Goal: Communication & Community: Answer question/provide support

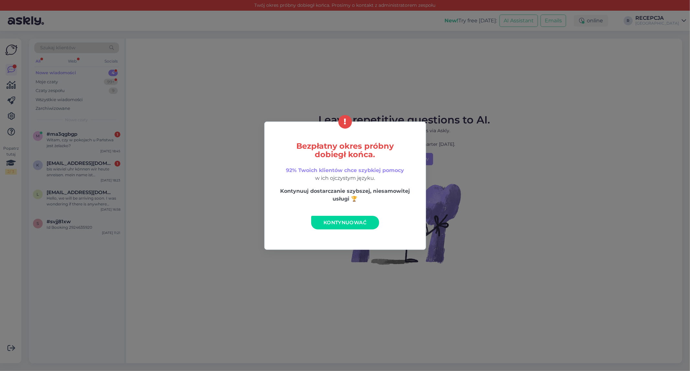
click at [356, 221] on span "Kontynuować" at bounding box center [345, 222] width 43 height 6
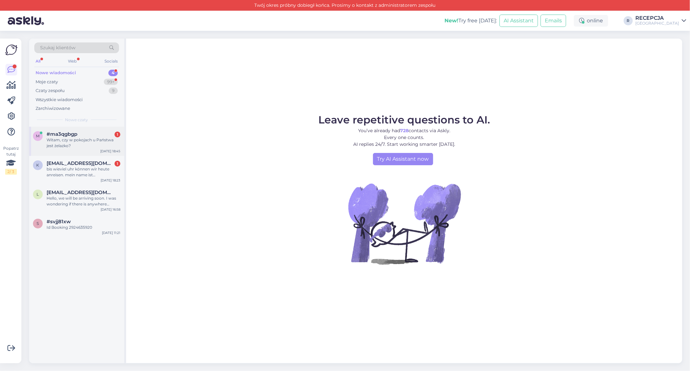
click at [62, 141] on div "Witam, czy w pokojach u Państwa jest żelazko?" at bounding box center [84, 143] width 74 height 12
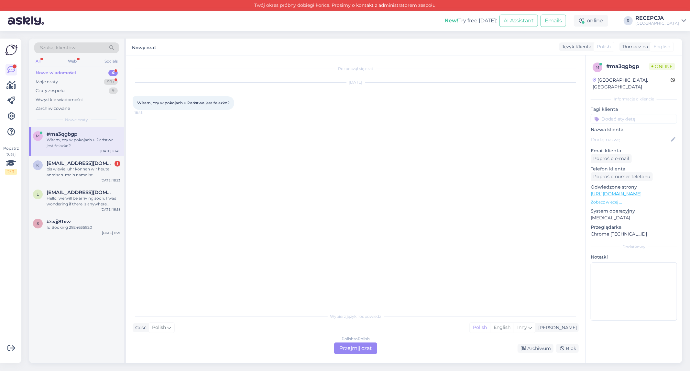
click at [350, 344] on div "Polish to Polish Przejmij czat" at bounding box center [355, 348] width 43 height 12
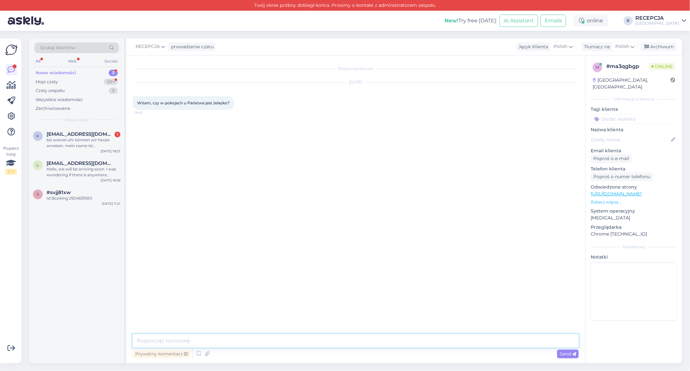
click at [189, 335] on textarea at bounding box center [356, 341] width 446 height 14
type textarea "Dzień dobry, w pokojach nie ma żelazka, natomiast w każdej chwili można wziąć j…"
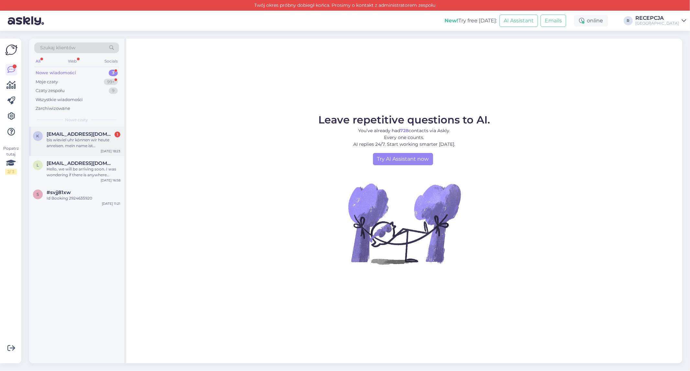
click at [68, 130] on div "k [EMAIL_ADDRESS][DOMAIN_NAME] 1 bis wieviel uhr können wir heute anreisen. mei…" at bounding box center [76, 141] width 95 height 29
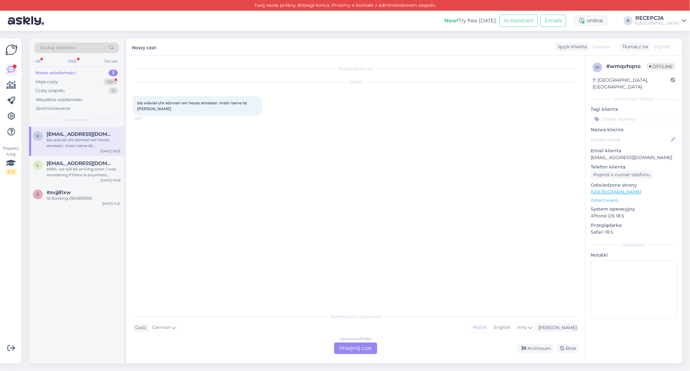
click at [61, 140] on div "bis wieviel uhr können wir heute anreisen. mein name ist [PERSON_NAME]" at bounding box center [84, 143] width 74 height 12
click at [354, 347] on div "German to Polish Przejmij czat" at bounding box center [355, 348] width 43 height 12
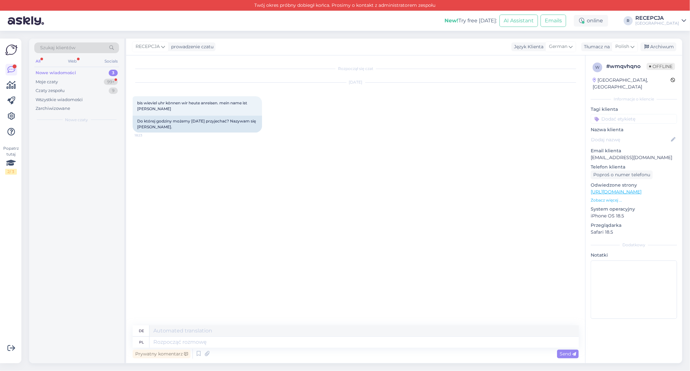
click at [344, 349] on div "Prywatny komentarz Send" at bounding box center [356, 353] width 446 height 12
click at [204, 327] on textarea at bounding box center [364, 330] width 429 height 11
type textarea "S"
click at [238, 343] on textarea at bounding box center [364, 341] width 429 height 11
type textarea "s"
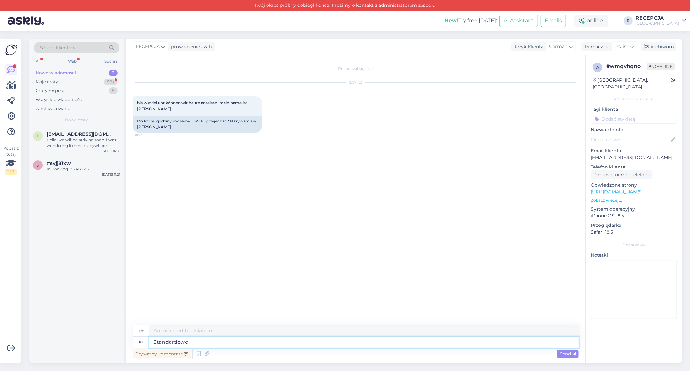
type textarea "Standardowo"
type textarea "Standard"
type textarea "Standardowo cze"
type textarea "Standardmäßig jun"
type textarea "Standardowo c"
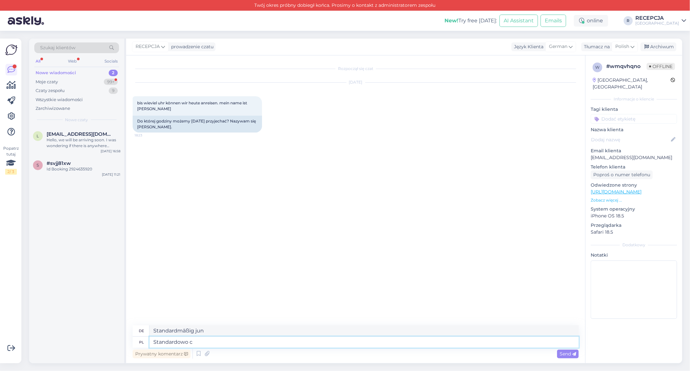
type textarea "Standard c"
type textarea "Standardowo check-in w"
type textarea "Standard-Check-in"
type textarea "Standardowo check-in w na"
type textarea "Standard-Check-in bei"
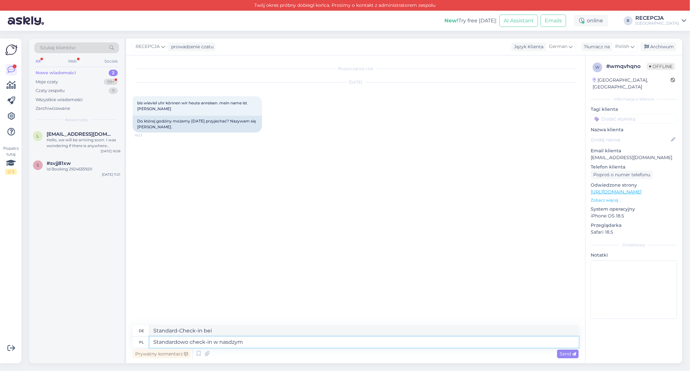
type textarea "Standardowo check-in w nasdzym"
type textarea "Standard-Check-in in unserem Hotel"
type textarea "Standardowo check-in w naszym h"
type textarea "Standard Check-in in unserem"
type textarea "Standardowo check-in w naszym hotelu"
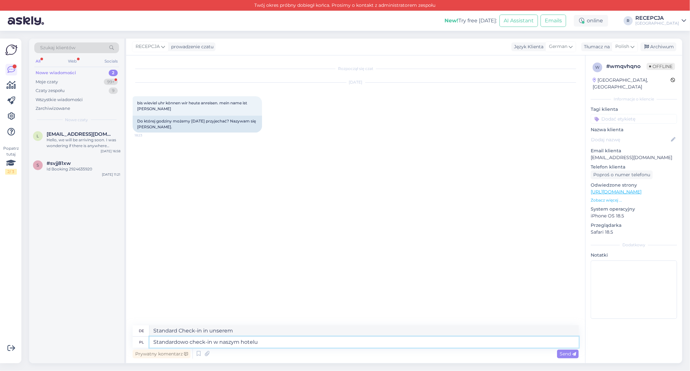
type textarea "Standard-Check-in in unserem Hotel"
type textarea "Standardowo check-in w naszym hotelu zaczyna si"
type textarea "Der Standard-Check-in in unserem Hotel beginnt"
type textarea "Standardowo check-in w naszym hotelu zaczyna się o"
type textarea "Der Standard-Check-in in unserem Hotel beginnt um"
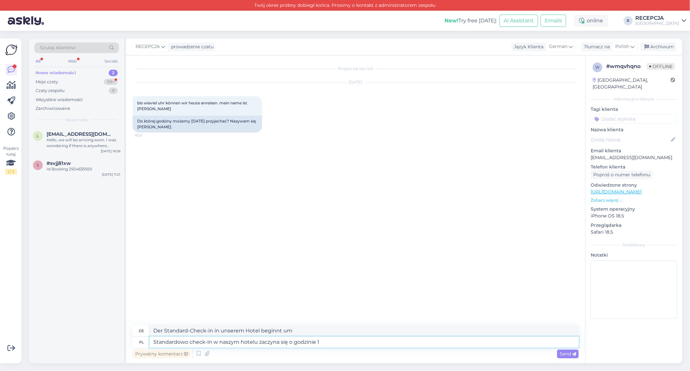
type textarea "Standardowo check-in w naszym hotelu zaczyna się o godzinie 14"
type textarea "Der reguläre Check-in in unserem Hotel beginnt um 14:00 Uhr."
type textarea "Standardowo check-in w naszym hotelu zaczyna się o godzinie 14. Czasami"
type textarea "Der Standard-Check-in in unserem Hotel beginnt um 14 Uhr. [GEOGRAPHIC_DATA]"
type textarea "Standardowo check-in w naszym hotelu zaczyna się o godzinie 14. Czasami pokój"
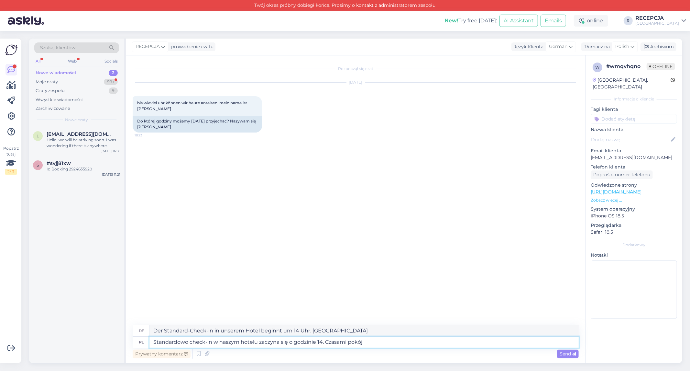
type textarea "Der Standard-Check-in in unserem Hotel beginnt um 14 Uhr. Manchmal ist das Zimm…"
type textarea "Standardowo check-in w naszym hotelu zaczyna się o godzinie 14. Czasami pokój j…"
type textarea "Der Standard-Check-in in unserem Hotel beginnt um 14 Uhr. Manchmal wird das Zim…"
type textarea "Standardowo check-in w naszym hotelu zaczyna się o godzinie 14. Czasami pokój j…"
type textarea "Der Standard-Check-in in unserem Hotel beginnt um 14 Uhr. Manchmal wird das Zim…"
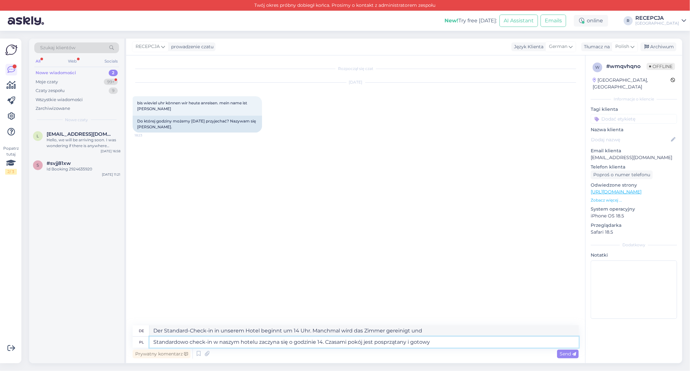
type textarea "Standardowo check-in w naszym hotelu zaczyna się o godzinie 14. Czasami pokój j…"
type textarea "Der Standard-Check-in in unserem Hotel beginnt um 14 Uhr. Manchmal ist das Zimm…"
type textarea "Standardowo check-in w naszym hotelu zaczyna się o godzinie 14. Czasami pokój j…"
type textarea "Der Standard-Check-in in unserem Hotel beginnt um 14:00 Uhr. Manchmal ist das Z…"
type textarea "Standardowo check-in w naszym hotelu zaczyna się o godzinie 14. Czasami pokój j…"
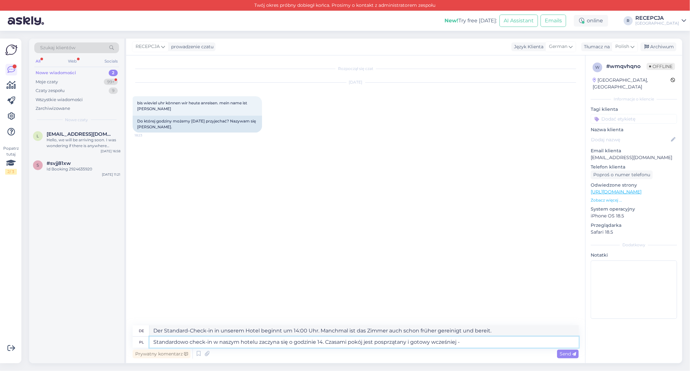
type textarea "Der Standard-Check-in in unserem Hotel beginnt um 14 Uhr. Manchmal ist das Zimm…"
type textarea "Standardowo check-in w naszym hotelu zaczyna się o godzinie 14. Czasami pokój j…"
type textarea "Der Standard-Check-in in unserem Hotel beginnt um 14 Uhr. Manchmal ist das Zimm…"
type textarea "Standardowo check-in w naszym hotelu zaczyna się o godzinie 14. Czasami pokój j…"
type textarea "Der Standard-Check-in in unserem Hotel beginnt um 14 Uhr. Manchmal ist das Zimm…"
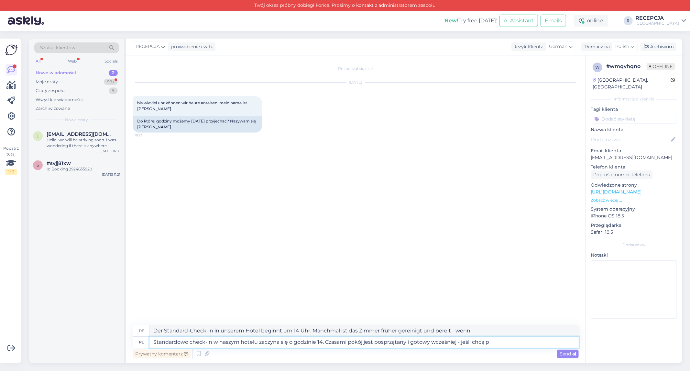
type textarea "Standardowo check-in w naszym hotelu zaczyna się o godzinie 14. Czasami pokój j…"
type textarea "Der Check-in in unserem Hotel beginnt standardmäßig um 14 Uhr. Manchmal ist das…"
type textarea "Standardowo check-in w naszym hotelu zaczyna się o godzinie 14. Czasami pokój j…"
type textarea "Der Standard-Check-in in unserem Hotel beginnt um 14 Uhr. Manchmal ist das Zimm…"
type textarea "Standardowo check-in w naszym hotelu zaczyna się o godzinie 14. Czasami pokój j…"
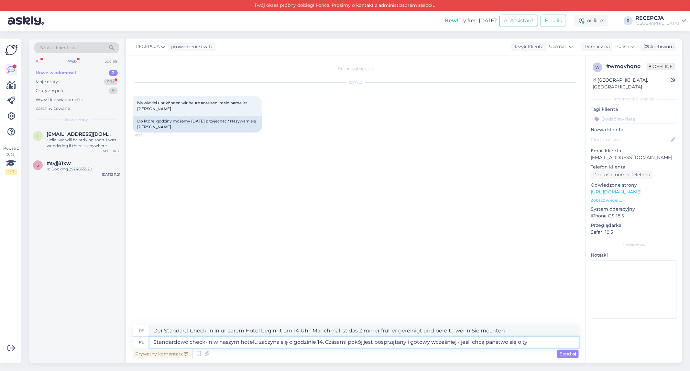
type textarea "Der Standard-Check-in in unserem Hotel beginnt um 14 Uhr. Manchmal ist das Zimm…"
type textarea "Standardowo check-in w naszym hotelu zaczyna się o godzinie 14. Czasami pokój j…"
type textarea "Der Standard-Check-in in unserem Hotel beginnt um 14 Uhr. Manchmal ist das Zimm…"
type textarea "Standardowo check-in w naszym hotelu zaczyna się o godzinie 14. Czasami pokój j…"
type textarea "Der Check-in in unserem Hotel beginnt standardmäßig um 14 Uhr. Manchmal ist das…"
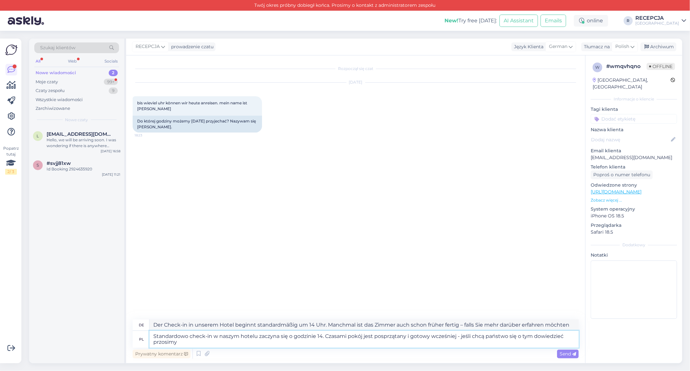
type textarea "Standardowo check-in w naszym hotelu zaczyna się o godzinie 14. Czasami pokój j…"
type textarea "Der Check-in in unserem Hotel beginnt standardmäßig um 14:00 Uhr. Manchmal ist …"
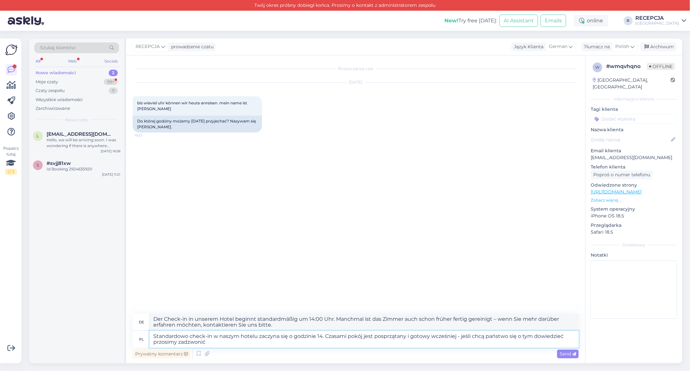
type textarea "Standardowo check-in w naszym hotelu zaczyna się o godzinie 14. Czasami pokój j…"
type textarea "Der Check-in in unserem Hotel beginnt standardmäßig um 14:00 Uhr. Manchmal ist …"
type textarea "Standardowo check-in w naszym hotelu zaczyna się o godzinie 14. Czasami pokój j…"
type textarea "Der Check-in in unserem Hotel beginnt standardmäßig um 14 Uhr. Manchmal ist das…"
type textarea "Standardowo check-in w naszym hotelu zaczyna się o godzinie 14. Czasami pokój j…"
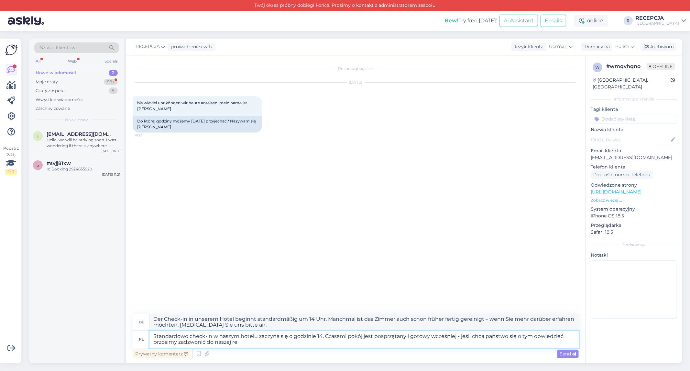
type textarea "Der Check-in in unserem Hotel beginnt standardmäßig um 14:00 Uhr. Manchmal ist …"
type textarea "Standardowo check-in w naszym hotelu zaczyna się o godzinie 14. Czasami pokój j…"
type textarea "Der Check-in in unserem Hotel beginnt standardmäßig um 14:00 Uhr. Manchmal ist …"
type textarea "Standardowo check-in w naszym hotelu zaczyna się o godzinie 14. Czasami pokój j…"
type textarea "Der Check-in in unserem Hotel beginnt standardmäßig um 14:00 Uhr. Manchmal ist …"
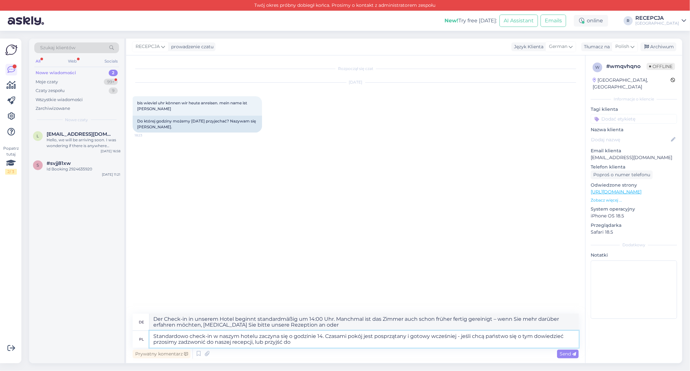
type textarea "Standardowo check-in w naszym hotelu zaczyna się o godzinie 14. Czasami pokój j…"
type textarea "Der Check-in in unserem Hotel beginnt standardmäßig um 14:00 Uhr. Manchmal ist …"
type textarea "Standardowo check-in w naszym hotelu zaczyna się o godzinie 14. Czasami pokój j…"
type textarea "Der Check-in in unserem Hotel beginnt standardmäßig um 14 Uhr. Manchmal ist das…"
type textarea "Standardowo check-in w naszym hotelu zaczyna się o godzinie 14. Czasami pokój j…"
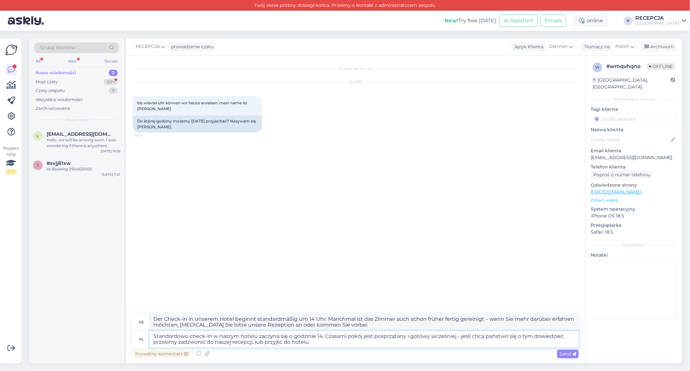
type textarea "Der Check-in in unserem Hotel beginnt standardmäßig um 14:00 Uhr. Manchmal ist …"
type textarea "Standardowo check-in w naszym hotelu zaczyna się o godzinie 14. Czasami pokój j…"
type textarea "Der Standard-Check-in in unserem Hotel beginnt um 14 Uhr. Manchmal ist das Zimm…"
type textarea "Standardowo check-in w naszym hotelu zaczyna się o godzinie 14. Czasami pokój j…"
type textarea "Der Check-in in unserem Hotel beginnt standardmäßig um 14:00 Uhr. Manchmal ist …"
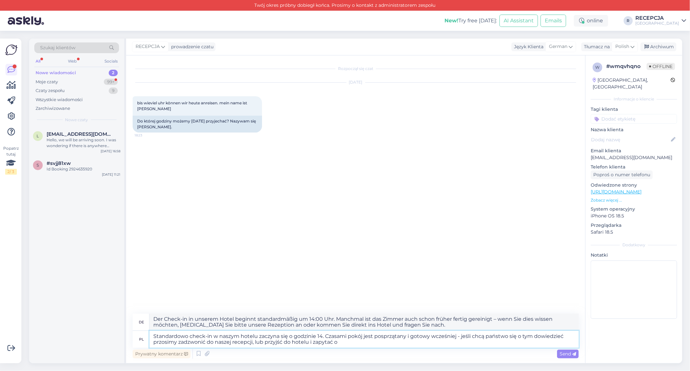
type textarea "Standardowo check-in w naszym hotelu zaczyna się o godzinie 14. Czasami pokój j…"
type textarea "Der Standard-Check-in in unserem Hotel beginnt um 14:00 Uhr. Manchmal ist das Z…"
type textarea "Standardowo check-in w naszym hotelu zaczyna się o godzinie 14. Czasami pokój j…"
type textarea "Der Check-in in unserem Hotel beginnt standardmäßig um 14:00 Uhr. Manchmal ist …"
type textarea "Standardowo check-in w naszym hotelu zaczyna się o godzinie 14. Czasami pokój j…"
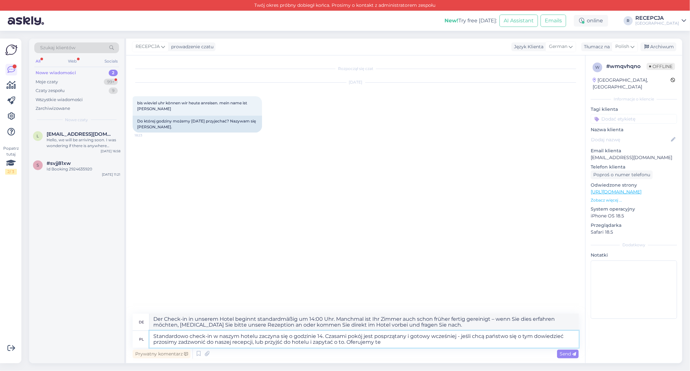
type textarea "Der Check-in in unserem Hotel beginnt standardmäßig um 14:00 Uhr. Manchmal ist …"
type textarea "Standardowo check-in w naszym hotelu zaczyna się o godzinie 14. Czasami pokój j…"
type textarea "Der Check-in in unserem Hotel beginnt standardmäßig um 14:00 Uhr. Manchmal ist …"
type textarea "Standardowo check-in w naszym hotelu zaczyna się o godzinie 14. Czasami pokój j…"
type textarea "Der Check-in in unserem Hotel beginnt standardmäßig um 14:00 Uhr. Manchmal ist …"
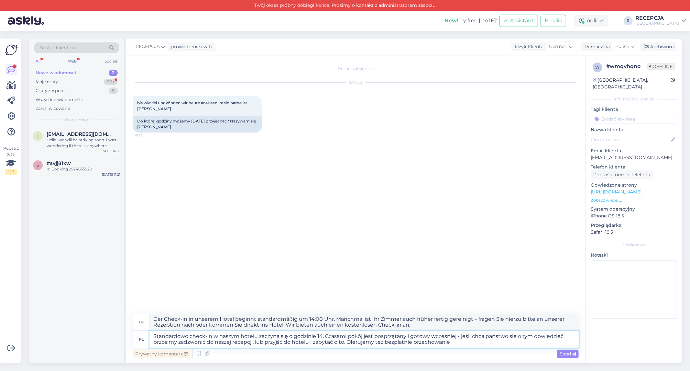
type textarea "Standardowo check-in w naszym hotelu zaczyna się o godzinie 14. Czasami pokój j…"
type textarea "Der Check-in in unserem Hotel beginnt standardmäßig um 14:00 Uhr. Manchmal ist …"
type textarea "Standardowo check-in w naszym hotelu zaczyna się o godzinie 14. Czasami pokój j…"
type textarea "Der Check-in in unserem Hotel beginnt standardmäßig um 14:00 Uhr. Manchmal ist …"
type textarea "Standardowo check-in w naszym hotelu zaczyna się o godzinie 14. Czasami pokój j…"
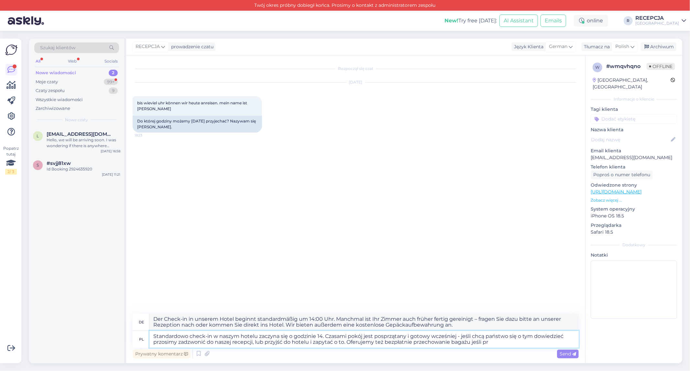
type textarea "Der Check-in in unserem Hotel beginnt standardmäßig um 14:00 Uhr. Manchmal ist …"
type textarea "Standardowo check-in w naszym hotelu zaczyna się o godzinie 14. Czasami pokój j…"
type textarea "Der Check-in in unserem Hotel beginnt standardmäßig um 14:00 Uhr. Manchmal ist …"
click at [471, 341] on textarea "Standardowo check-in w naszym hotelu zaczyna się o godzinie 14. Czasami pokój j…" at bounding box center [364, 338] width 429 height 17
type textarea "Standardowo check-in w naszym hotelu zaczyna się o godzinie 14. Czasami pokój j…"
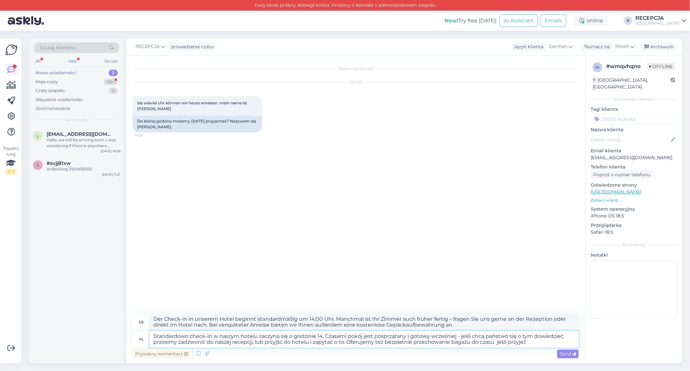
type textarea "Der Check-in in unserem Hotel beginnt standardmäßig um 14:00 Uhr. Manchmal ist …"
type textarea "Standardowo check-in w naszym hotelu zaczyna się o godzinie 14. Czasami pokój j…"
type textarea "Der Check-in in unserem Hotel beginnt standardmäßig um 14:00 Uhr. Manchmal ist …"
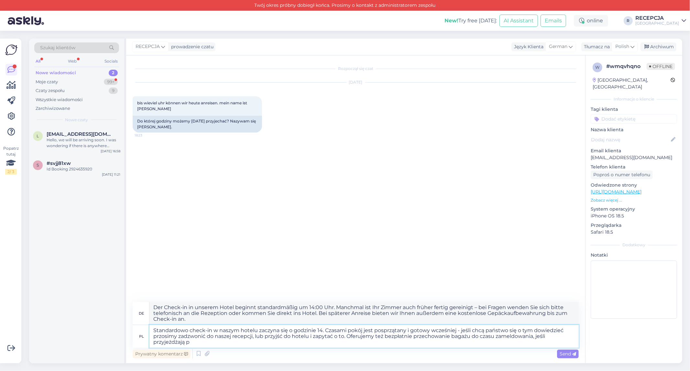
type textarea "Standardowo check-in w naszym hotelu zaczyna się o godzinie 14. Czasami pokój j…"
type textarea "Der Check-in in unserem Hotel beginnt standardmäßig um 14:00 Uhr. Manchmal ist …"
type textarea "Standardowo check-in w naszym hotelu zaczyna się o godzinie 14. Czasami pokój j…"
type textarea "Der Check-in in unserem Hotel beginnt standardmäßig um 14:00 Uhr. Manchmal ist …"
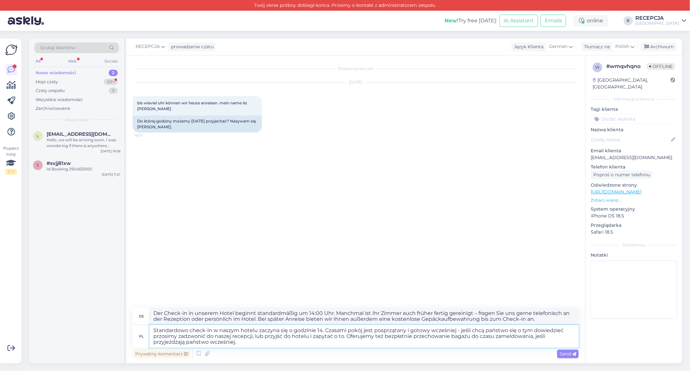
type textarea "Standardowo check-in w naszym hotelu zaczyna się o godzinie 14. Czasami pokój j…"
type textarea "Der Check-in in unserem Hotel beginnt standardmäßig um 14:00 Uhr. Manchmal ist …"
click at [160, 337] on textarea "Standardowo check-in w naszym hotelu zaczyna się o godzinie 14. Czasami pokój j…" at bounding box center [364, 336] width 429 height 23
type textarea "Standardowo check-in w naszym hotelu zaczyna się o godzinie 14. Czasami pokój j…"
type textarea "Der Check-in in unserem Hotel beginnt standardmäßig um 14:00 Uhr. Manchmal ist …"
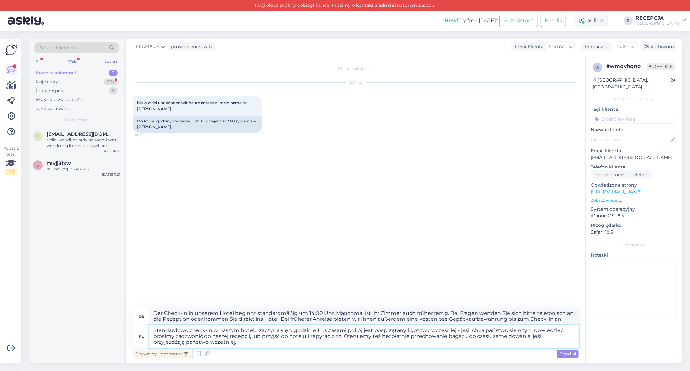
click at [189, 336] on textarea "Standardowo check-in w naszym hotelu zaczyna się o godzinie 14. Czasami pokój j…" at bounding box center [364, 336] width 429 height 23
type textarea "Standardowo check-in w naszym hotelu zaczyna się o godzinie 14. Czasami pokój j…"
type textarea "Der Check-in in unserem Hotel beginnt standardmäßig um 14:00 Uhr. Manchmal ist …"
type textarea "Standardowo check-in w naszym hotelu zaczyna się o godzinie 14. Czasami pokój j…"
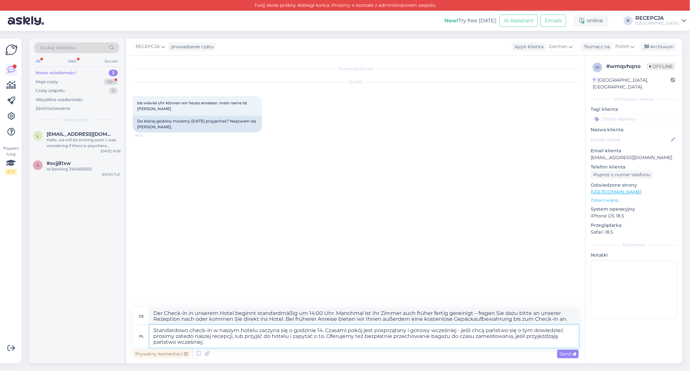
type textarea "Der Check-in in unserem Hotel beginnt standardmäßig um 14:00 Uhr. Manchmal ist …"
type textarea "Standardowo check-in w naszym hotelu zaczyna się o godzinie 14. Czasami pokój j…"
type textarea "Der Check-in in unserem Hotel beginnt standardmäßig um 14:00 Uhr. Manchmal ist …"
type textarea "Standardowo check-in w naszym hotelu zaczyna się o godzinie 14. Czasami pokój j…"
type textarea "Der Check-in in unserem Hotel beginnt standardmäßig um 14:00 Uhr. Manchmal ist …"
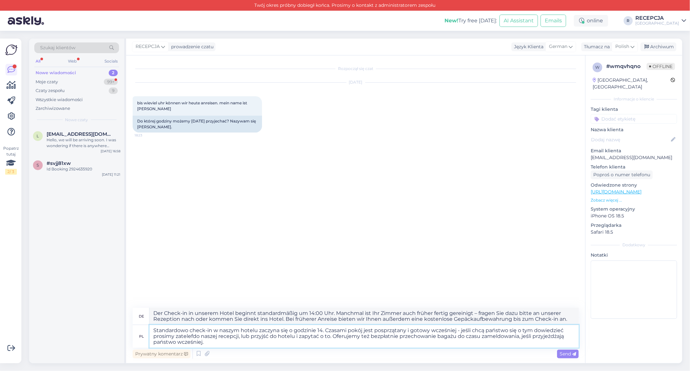
type textarea "Standardowo check-in w naszym hotelu zaczyna się o godzinie 14. Czasami pokój j…"
type textarea "Der Check-in in unserem Hotel beginnt standardmäßig um 14:00 Uhr. Manchmal ist …"
type textarea "Standardowo check-in w naszym hotelu zaczyna się o godzinie 14. Czasami pokój j…"
type textarea "Der Check-in in unserem Hotel beginnt standardmäßig um 14:00 Uhr. Manchmal ist …"
type textarea "Standardowo check-in w naszym hotelu zaczyna się o godzinie 14. Czasami pokój j…"
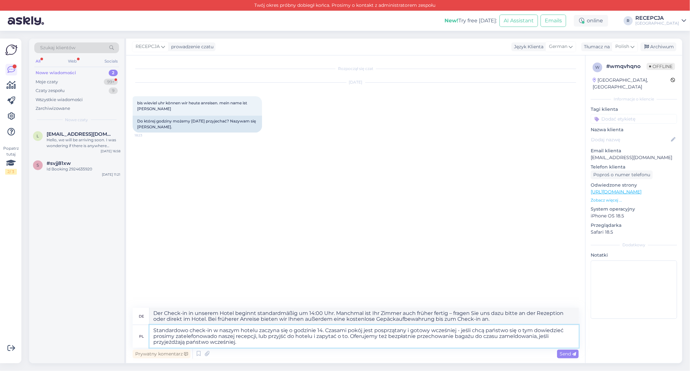
type textarea "Der Check-in in unserem Hotel beginnt standardmäßig um 14:00 Uhr. Manchmal ist …"
type textarea "Standardowo check-in w naszym hotelu zaczyna się o godzinie 14. Czasami pokój j…"
type textarea "Der Check-in in unserem Hotel beginnt standardmäßig um 14:00 Uhr. Manchmal ist …"
type textarea "Standardowo check-in w naszym hotelu zaczyna się o godzinie 14. Czasami pokój j…"
type textarea "Der Check-in in unserem Hotel beginnt standardmäßig um 14:00 Uhr. Manchmal ist …"
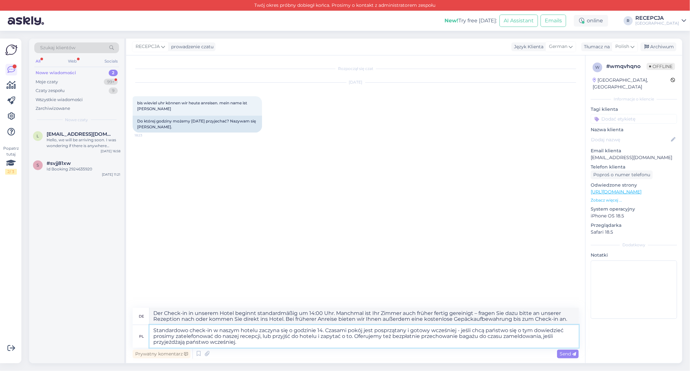
type textarea "Standardowo check-in w naszym hotelu zaczyna się o godzinie 14. Czasami pokój j…"
type textarea "Der Check-in in unserem Hotel beginnt standardmäßig um 14:00 Uhr. Manchmal ist …"
type textarea "Standardowo check-in w naszym hotelu zaczyna się o godzinie 14. Czasami pokój j…"
type textarea "Der Check-in in unserem Hotel beginnt standardmäßig um 14:00 Uhr. Manchmal ist …"
type textarea "Standardowo check-in w naszym hotelu zaczyna się o godzinie 14. Czasami pokój j…"
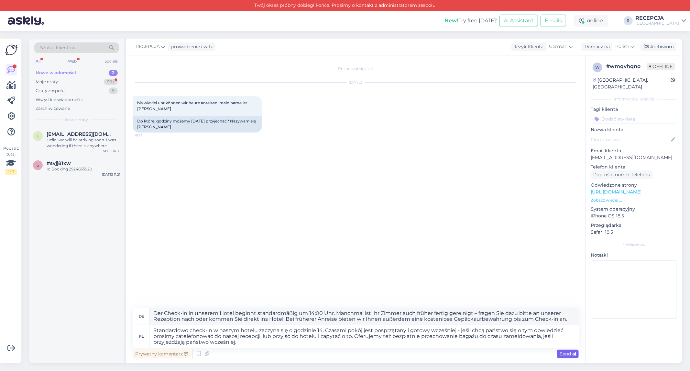
click at [567, 354] on span "Send" at bounding box center [568, 353] width 17 height 6
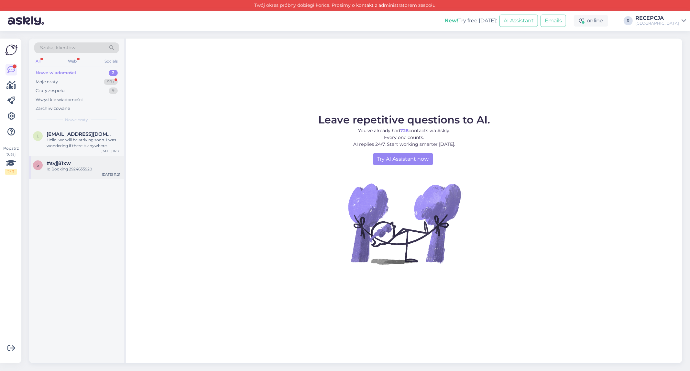
click at [59, 165] on span "#svjj81xw" at bounding box center [59, 163] width 24 height 6
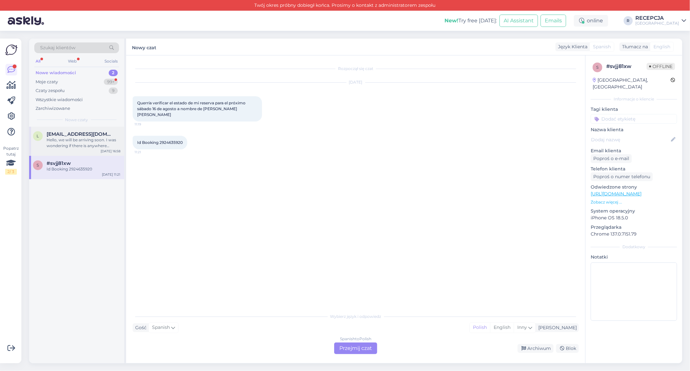
click at [80, 146] on div "Hello, we will be arriving soon. I was wondering if there is anywhere nearby to…" at bounding box center [84, 143] width 74 height 12
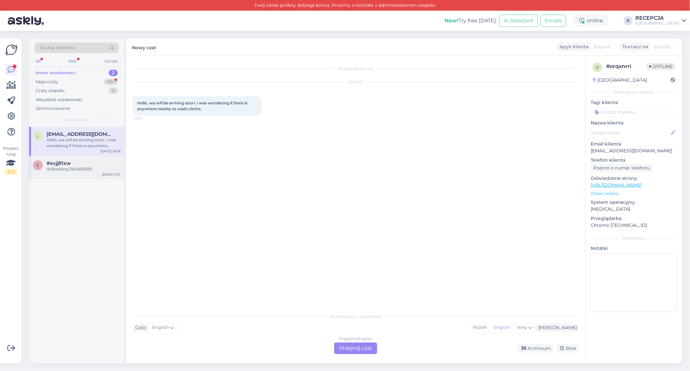
click at [88, 173] on div "s #svjj81xw Id Booking 2924635920 Aug 14 11:21" at bounding box center [76, 167] width 95 height 23
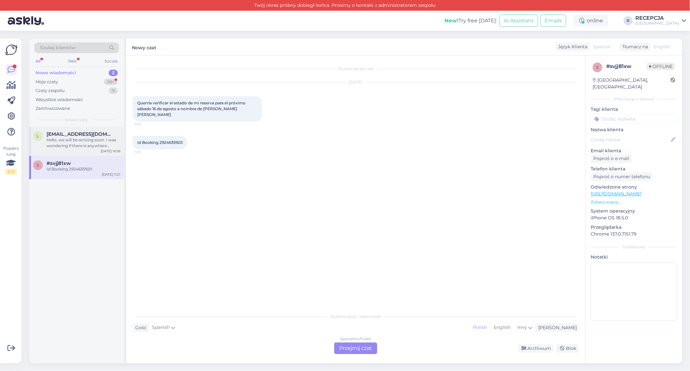
click at [93, 139] on div "Hello, we will be arriving soon. I was wondering if there is anywhere nearby to…" at bounding box center [84, 143] width 74 height 12
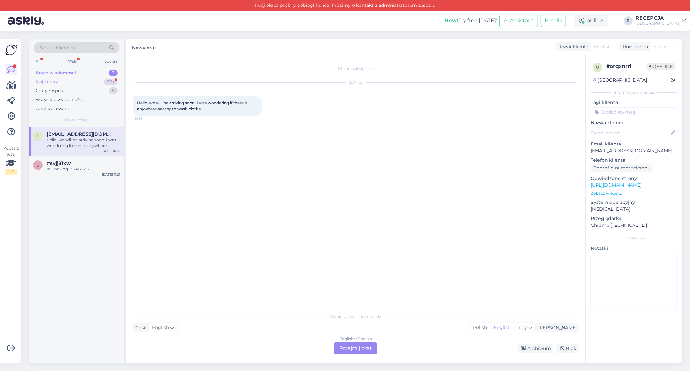
click at [77, 79] on div "Moje czaty 99+" at bounding box center [76, 81] width 85 height 9
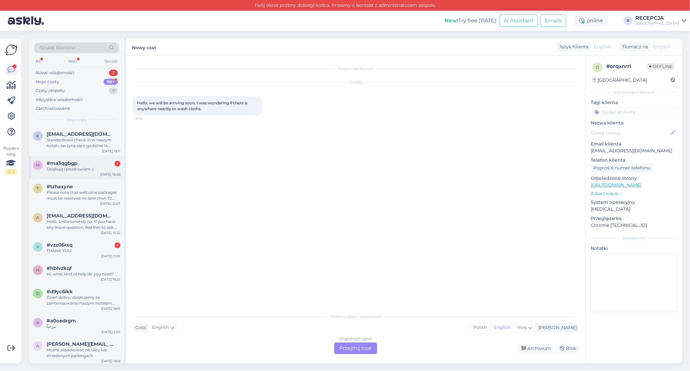
click at [92, 165] on div "#ma3qgbgp 1" at bounding box center [84, 163] width 74 height 6
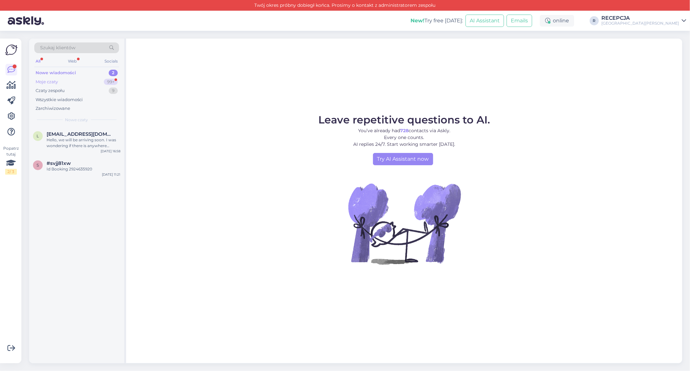
click at [79, 83] on div "Moje czaty 99+" at bounding box center [76, 81] width 85 height 9
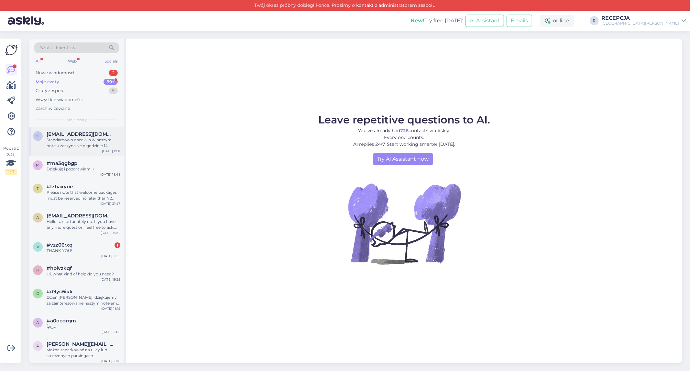
click at [82, 145] on div "Standardowo check-in w naszym hotelu zaczyna się o godzinie 14. Czasami pokój j…" at bounding box center [84, 143] width 74 height 12
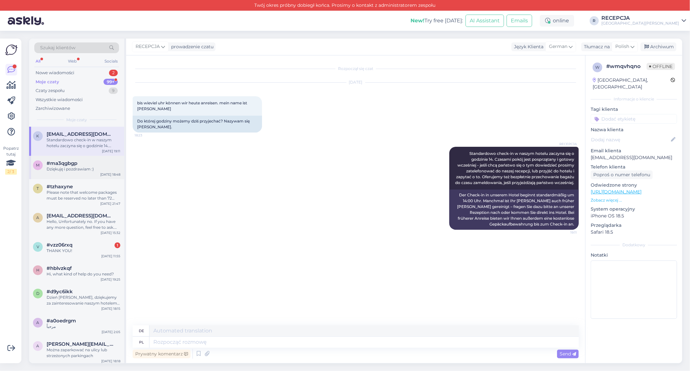
click at [88, 172] on div "Dziękuję i pozdrawiam :)" at bounding box center [84, 169] width 74 height 6
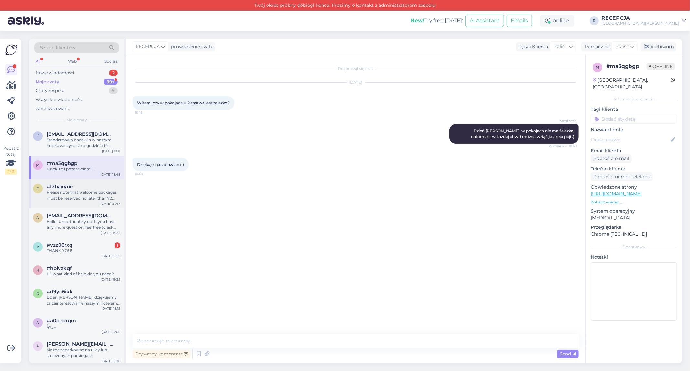
click at [95, 201] on div "t #tzhaxyne Please note that welcome packages must be reserved no later than 72…" at bounding box center [76, 193] width 95 height 29
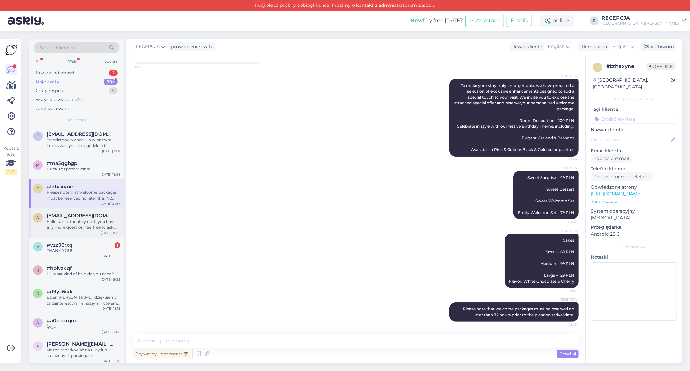
click at [93, 225] on div "Hello, Unfortunately no. If you have any more question, feel free to ask. Kind …" at bounding box center [84, 224] width 74 height 12
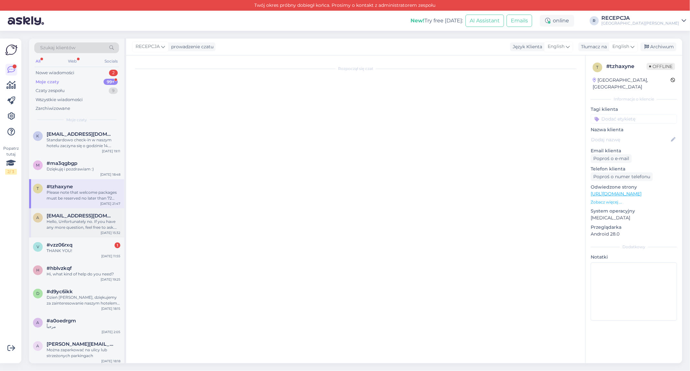
scroll to position [0, 0]
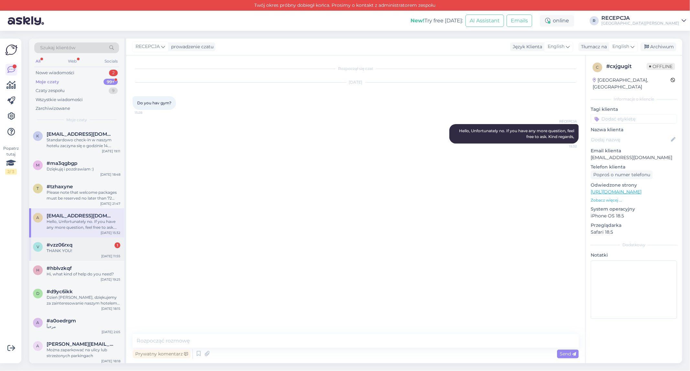
click at [96, 245] on div "#vzz06rxq 1" at bounding box center [84, 245] width 74 height 6
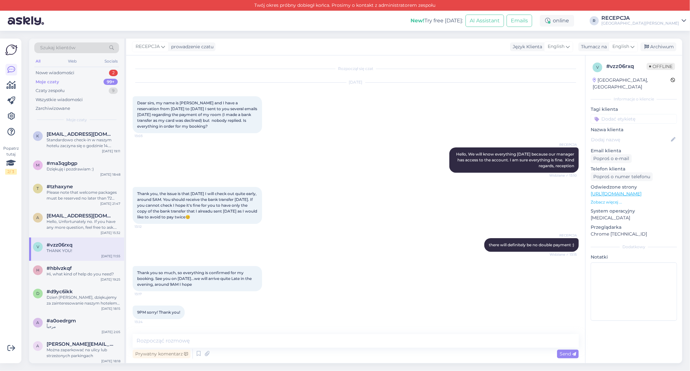
scroll to position [124, 0]
